Goal: Navigation & Orientation: Find specific page/section

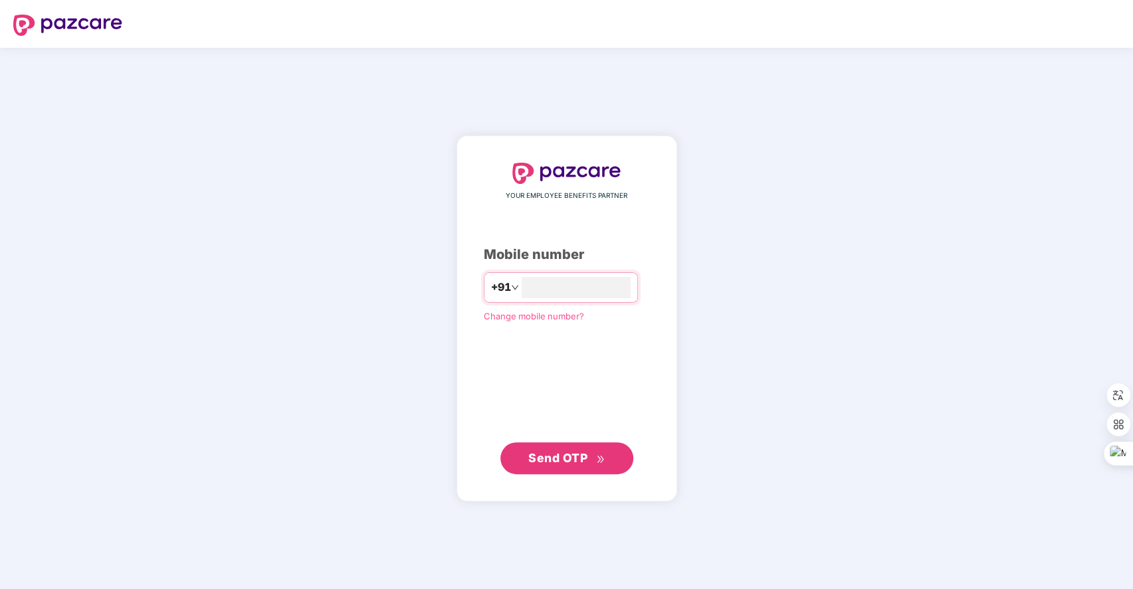
type input "**********"
click at [556, 459] on span "Send OTP" at bounding box center [557, 458] width 59 height 14
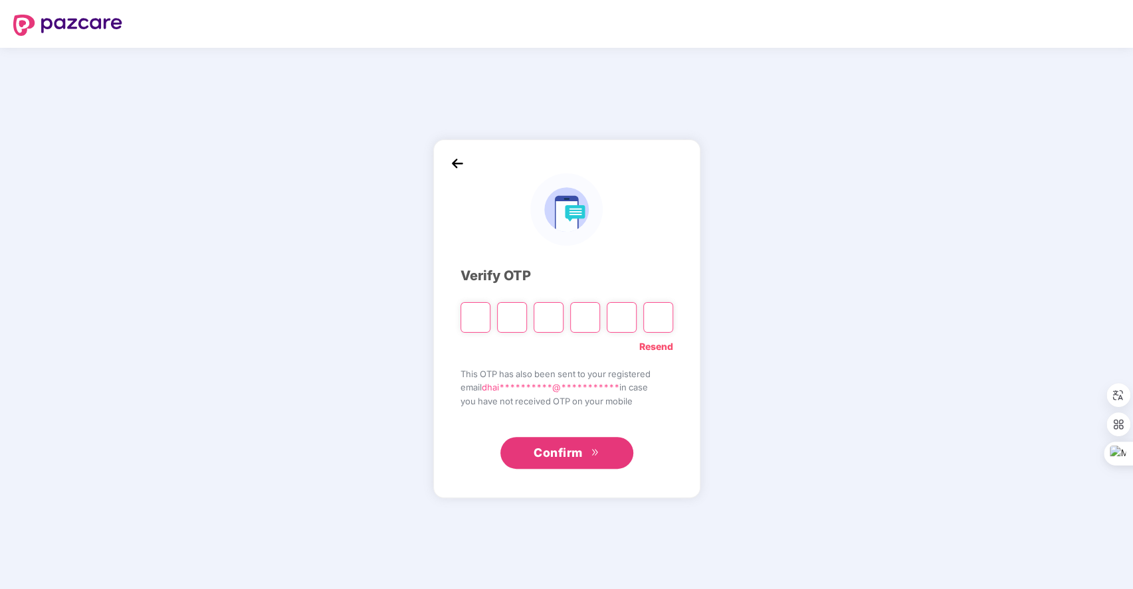
type input "*"
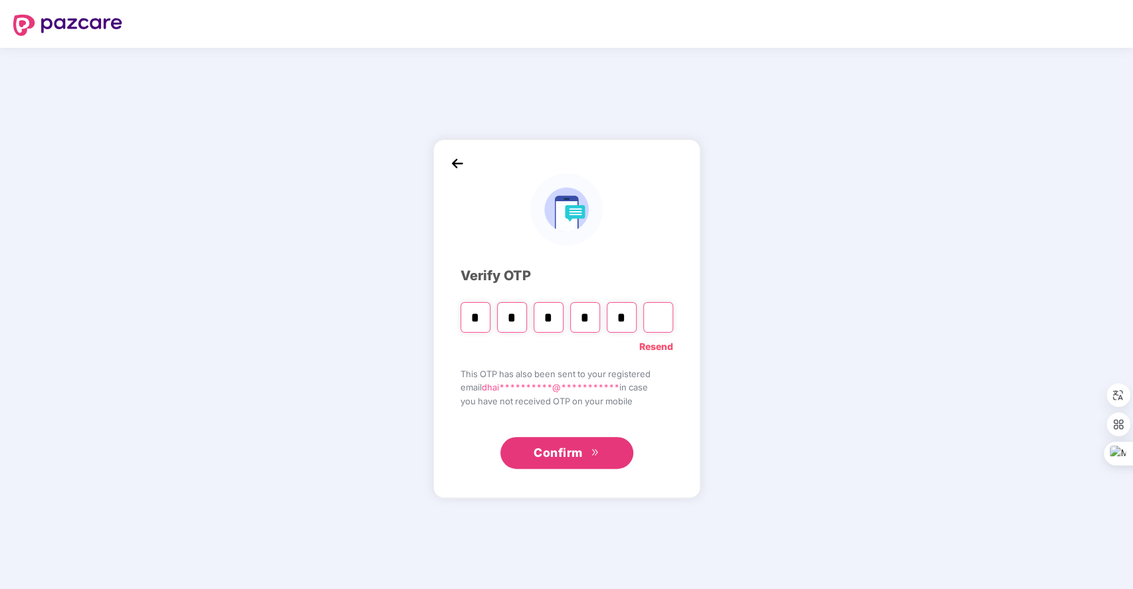
type input "*"
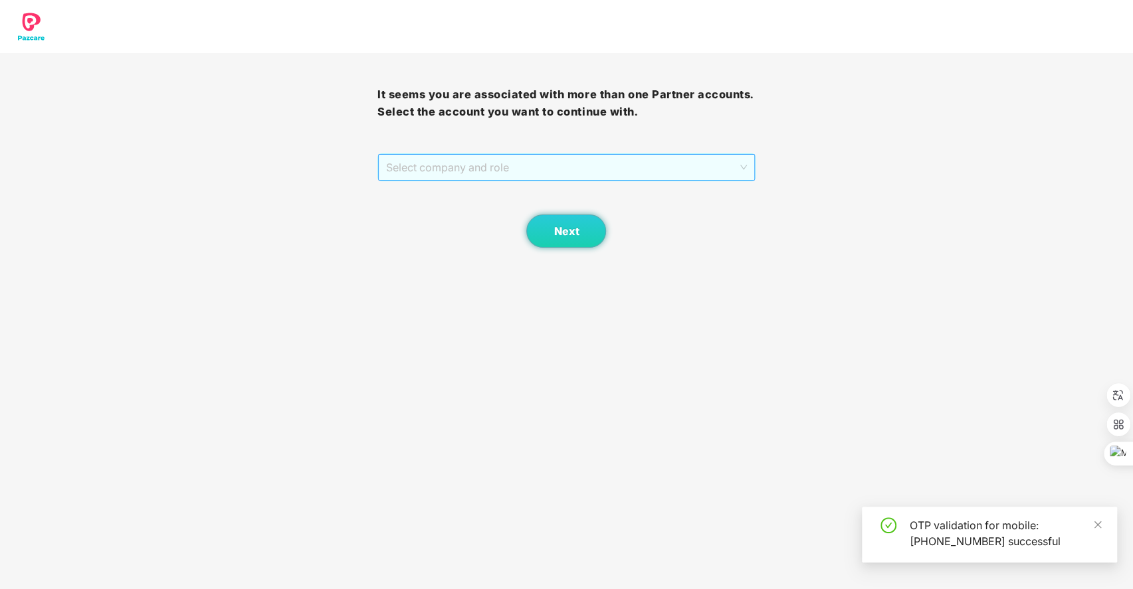
click at [598, 163] on span "Select company and role" at bounding box center [566, 167] width 360 height 25
click at [521, 196] on div "Pazcare - SALES" at bounding box center [566, 194] width 362 height 15
click at [582, 223] on button "Next" at bounding box center [566, 231] width 80 height 33
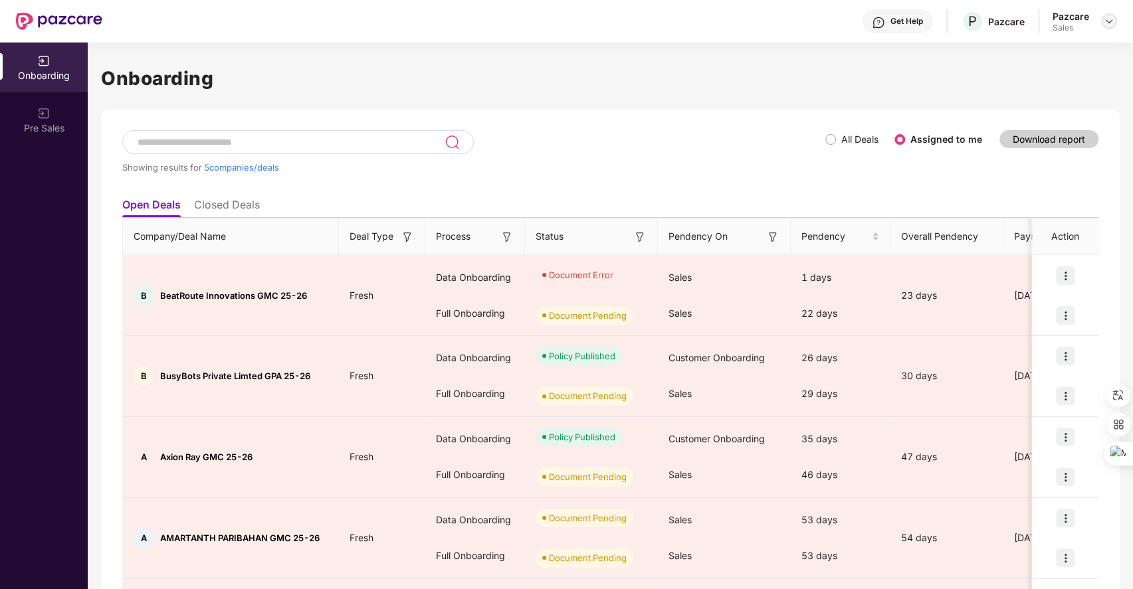
click at [1110, 21] on img at bounding box center [1109, 21] width 11 height 11
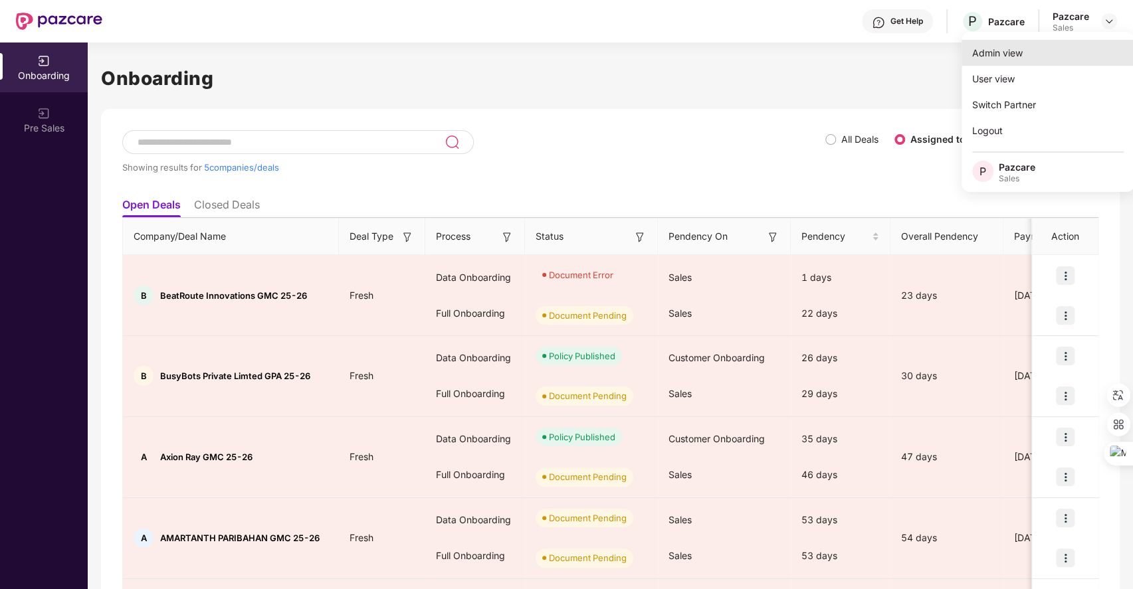
click at [989, 49] on div "Admin view" at bounding box center [1048, 53] width 173 height 26
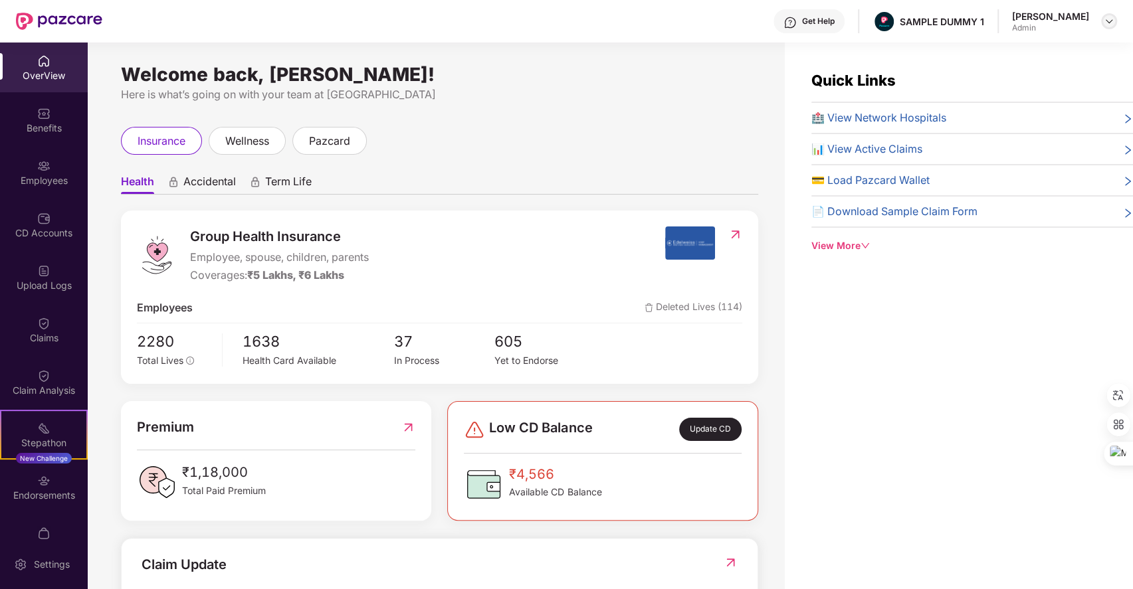
click at [1110, 19] on img at bounding box center [1109, 21] width 11 height 11
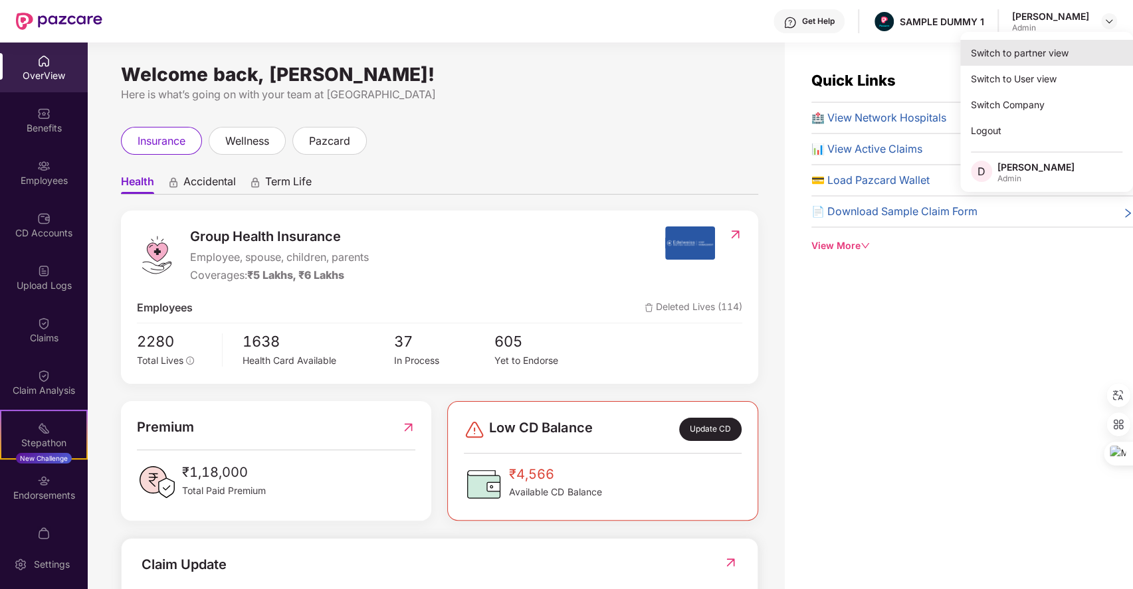
click at [1013, 57] on div "Switch to partner view" at bounding box center [1046, 53] width 173 height 26
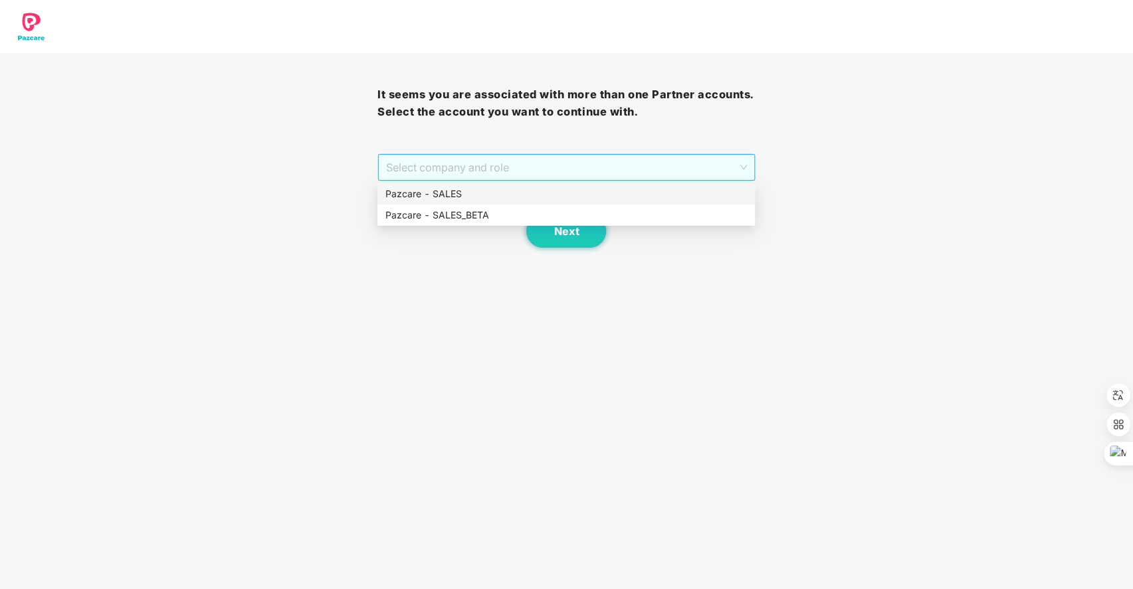
click at [617, 173] on span "Select company and role" at bounding box center [566, 167] width 360 height 25
click at [478, 196] on div "Pazcare - SALES" at bounding box center [566, 194] width 362 height 15
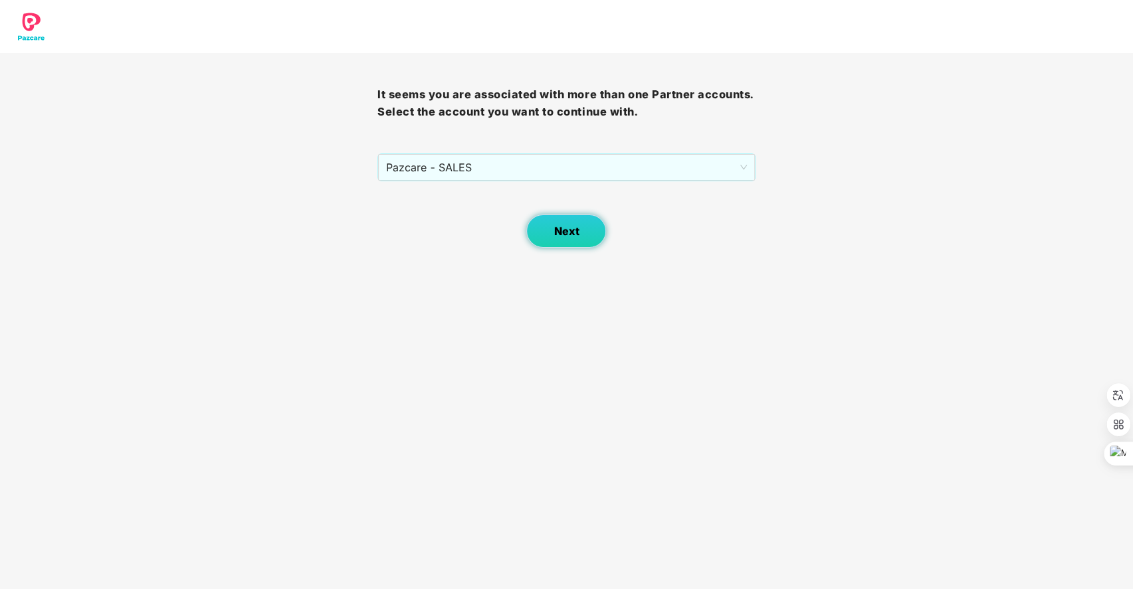
click at [558, 223] on button "Next" at bounding box center [566, 231] width 80 height 33
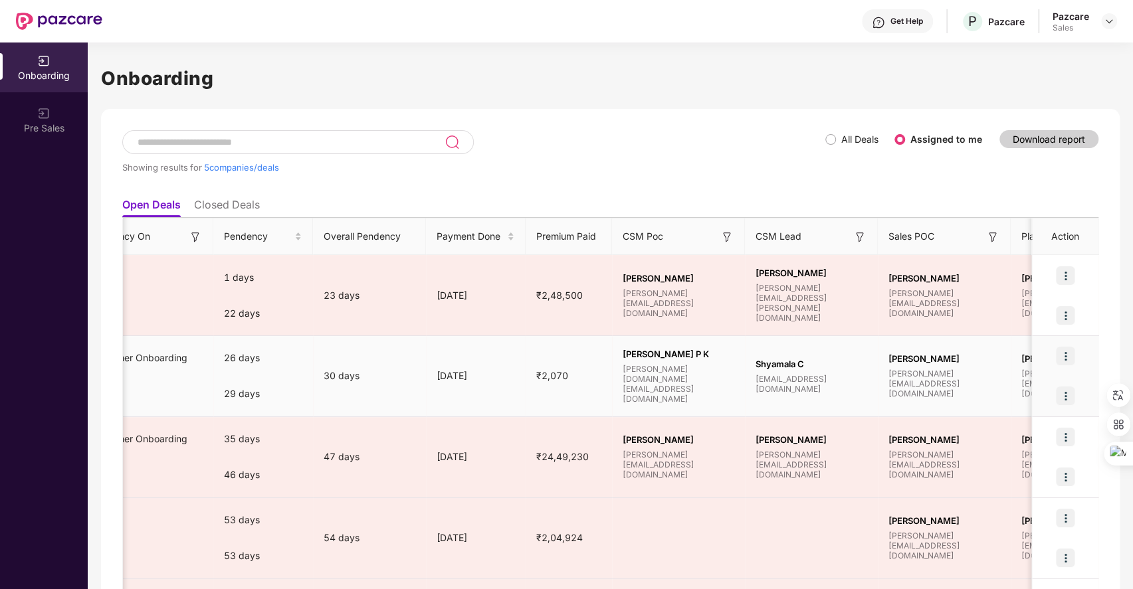
scroll to position [0, 581]
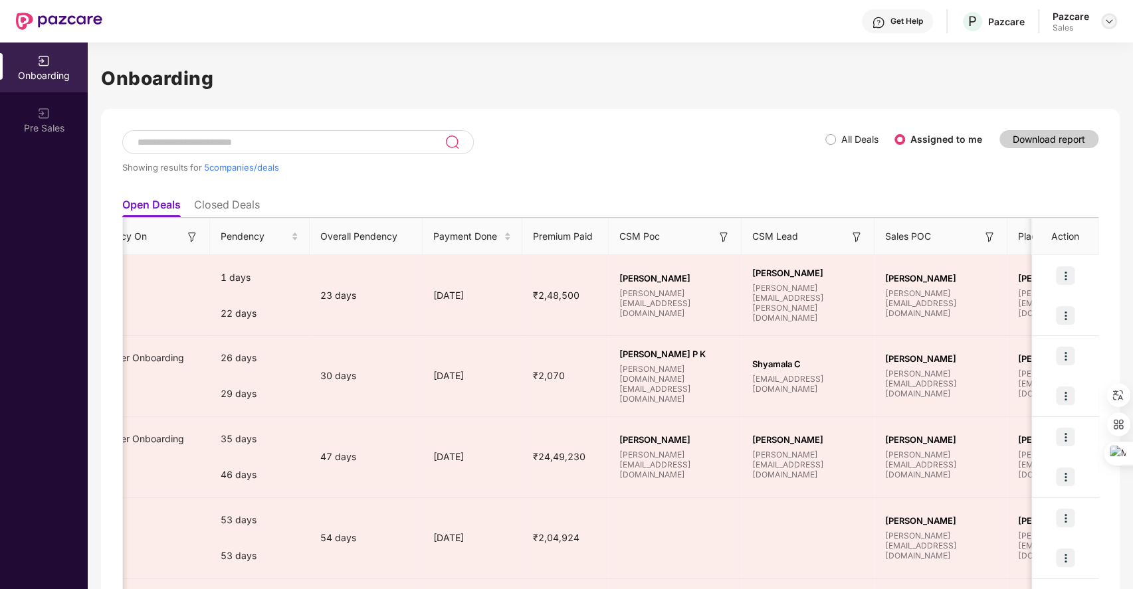
click at [1112, 21] on img at bounding box center [1109, 21] width 11 height 11
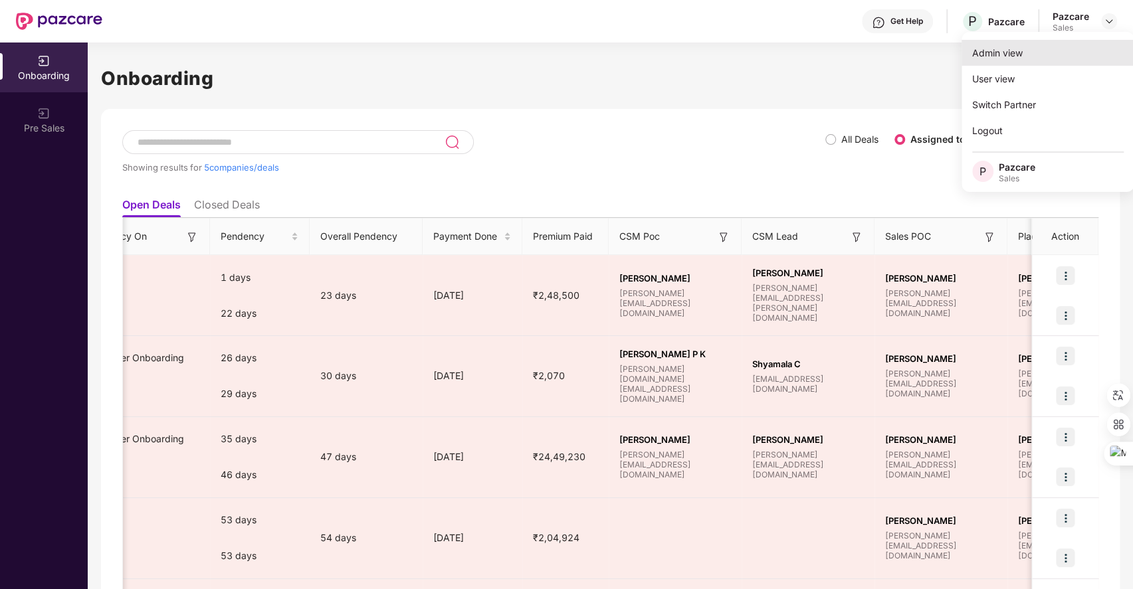
click at [1026, 47] on div "Admin view" at bounding box center [1048, 53] width 173 height 26
